Goal: Transaction & Acquisition: Obtain resource

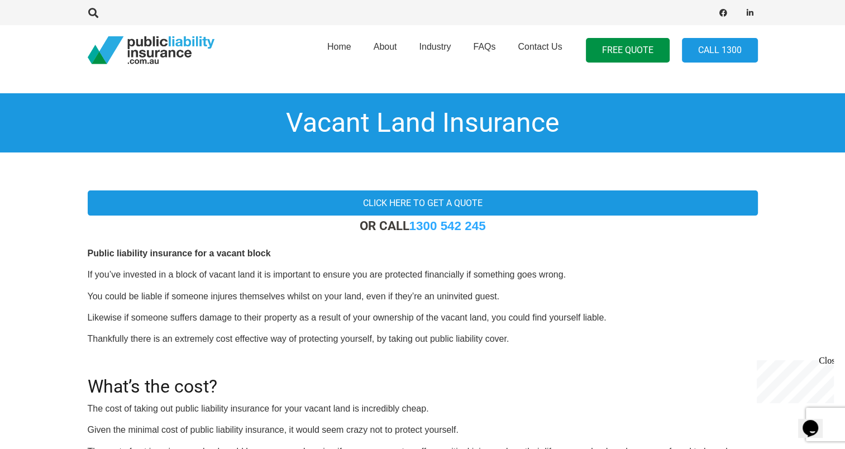
scroll to position [56, 0]
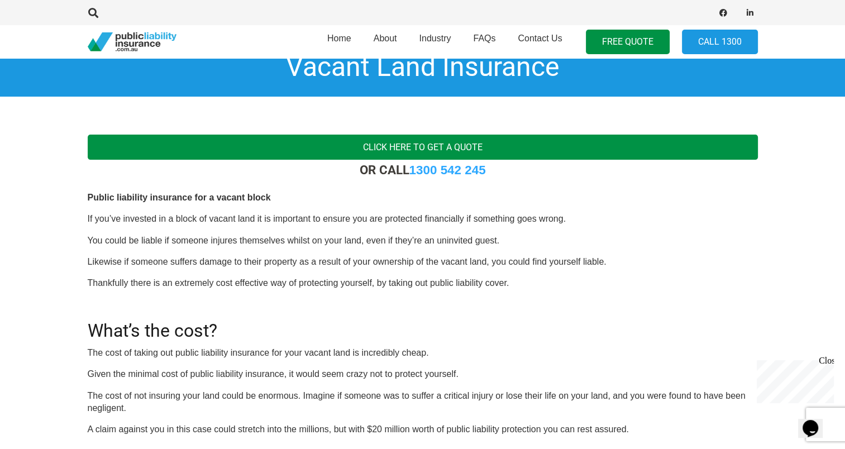
click at [438, 145] on link "Click here to get a quote" at bounding box center [423, 147] width 670 height 25
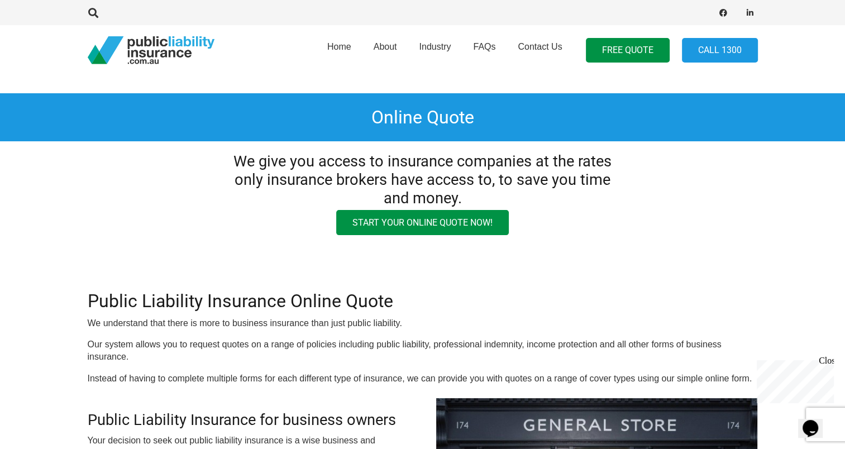
click at [13, 32] on div "Home About Industry FAQs Contact Us FREE QUOTE Call 1300" at bounding box center [422, 50] width 845 height 50
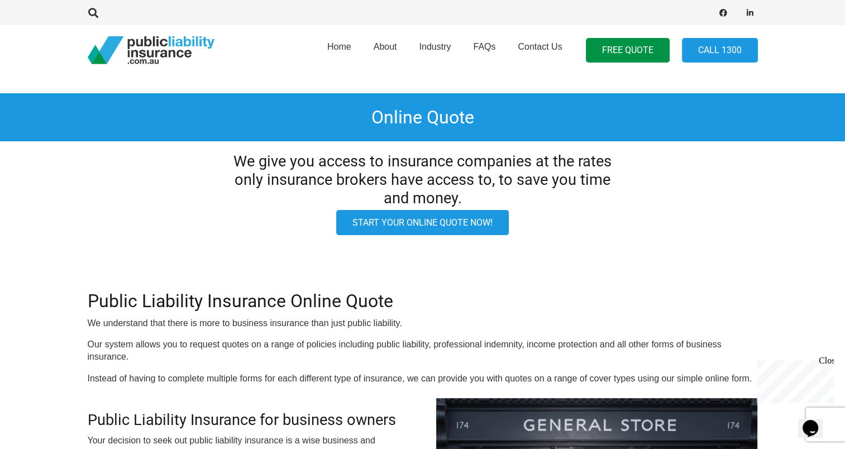
click at [431, 226] on link "Start your online quote now!" at bounding box center [422, 222] width 173 height 25
